Goal: Task Accomplishment & Management: Complete application form

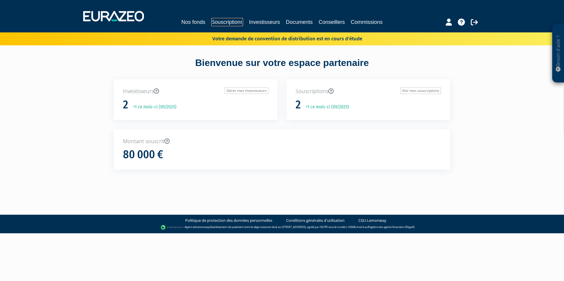
click at [237, 22] on link "Souscriptions" at bounding box center [227, 22] width 32 height 8
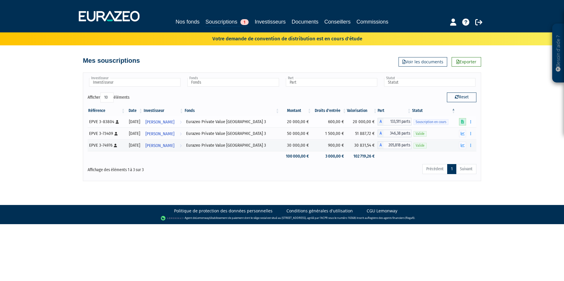
click at [464, 122] on icon at bounding box center [462, 122] width 3 height 4
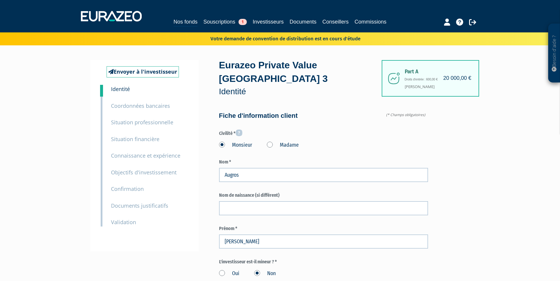
click at [124, 207] on small "Documents justificatifs" at bounding box center [139, 205] width 57 height 7
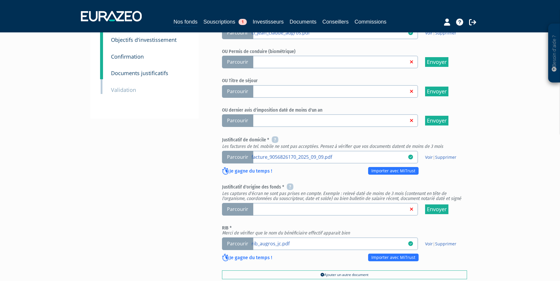
scroll to position [177, 0]
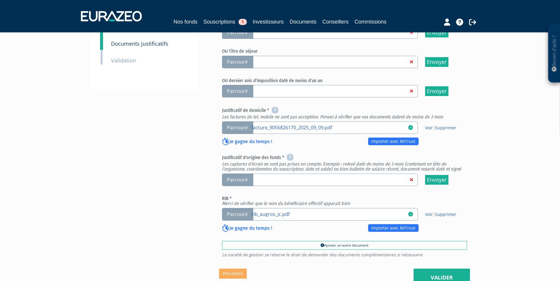
click at [244, 174] on span "Parcourir" at bounding box center [237, 180] width 31 height 13
click at [0, 0] on input "Parcourir" at bounding box center [0, 0] width 0 height 0
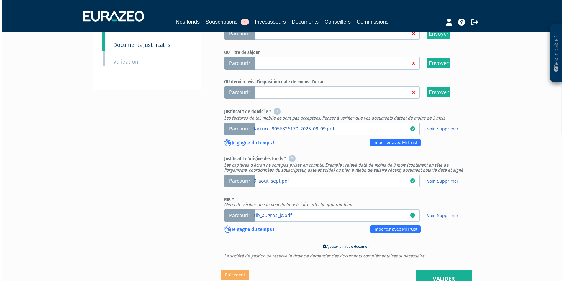
scroll to position [227, 0]
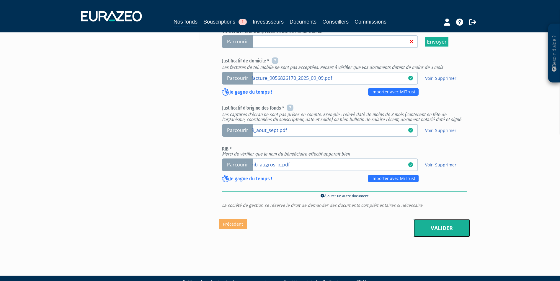
click at [446, 219] on link "Valider" at bounding box center [441, 228] width 56 height 18
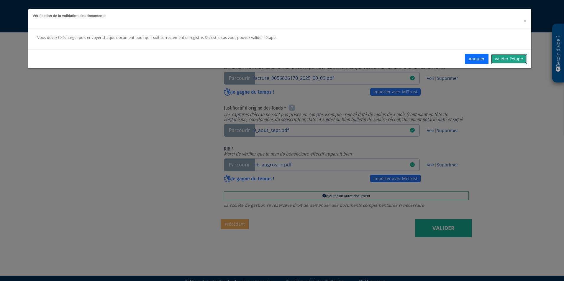
click at [507, 58] on link "Valider l'étape" at bounding box center [509, 59] width 36 height 10
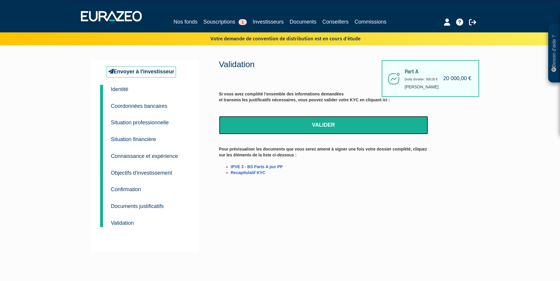
click at [313, 125] on link "Valider" at bounding box center [323, 125] width 209 height 18
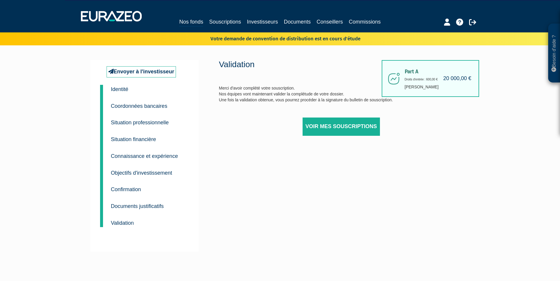
click at [249, 90] on div "Validation Merci d'avoir complété votre souscription. Nos équipes vont maintena…" at bounding box center [323, 105] width 209 height 91
click at [213, 20] on link "Souscriptions" at bounding box center [225, 22] width 32 height 8
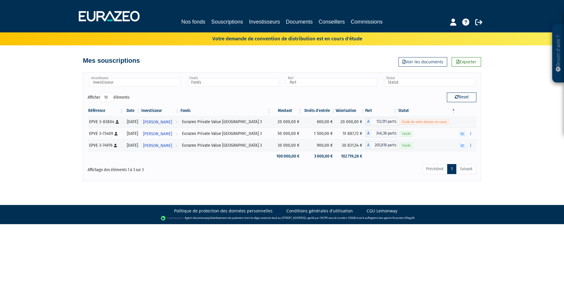
click at [515, 123] on div "Besoin d'aide ? × J'ai besoin d'aide Si vous avez une question à propos du fonc…" at bounding box center [282, 90] width 564 height 181
click at [463, 97] on button "Reset" at bounding box center [462, 97] width 30 height 9
type input "Investisseur"
type input "Fonds"
type input "Part"
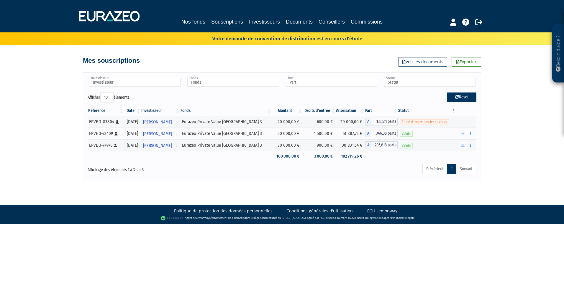
type input "Statut"
